Goal: Task Accomplishment & Management: Complete application form

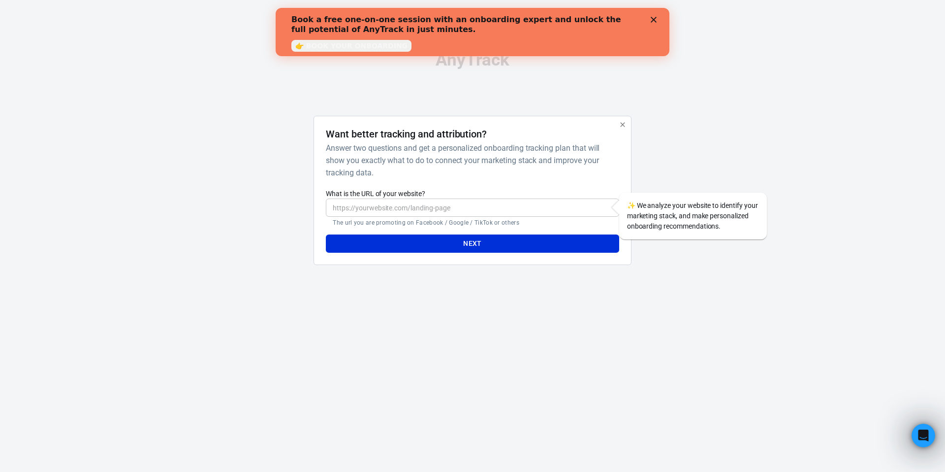
click at [426, 211] on input "What is the URL of your website?" at bounding box center [472, 207] width 293 height 18
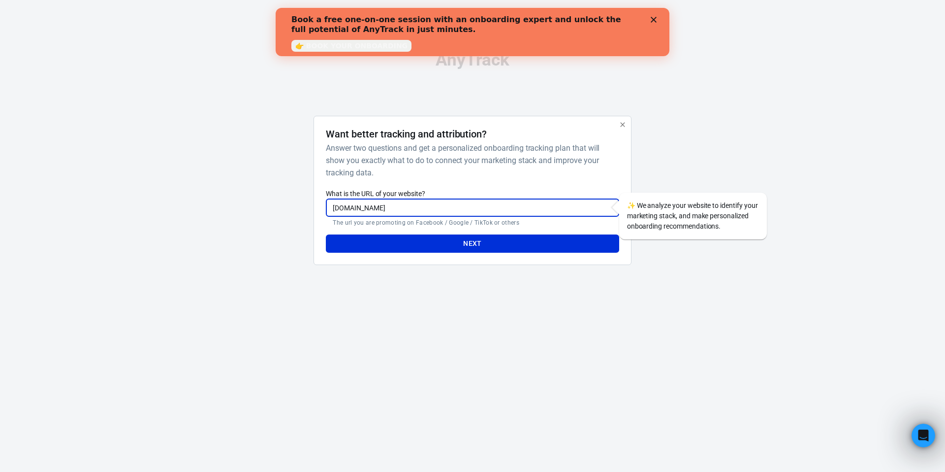
type input "[DOMAIN_NAME]"
click at [326, 234] on button "Next" at bounding box center [472, 243] width 293 height 18
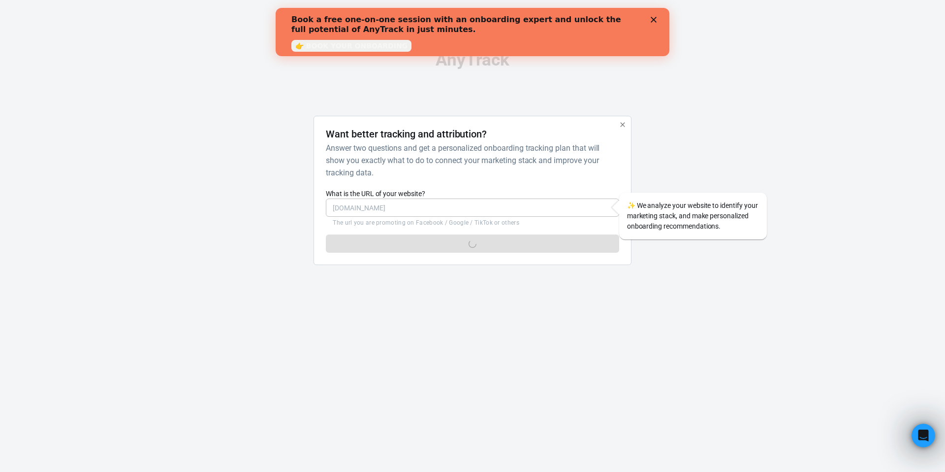
click at [657, 17] on div "Close" at bounding box center [656, 20] width 10 height 6
